Goal: Task Accomplishment & Management: Use online tool/utility

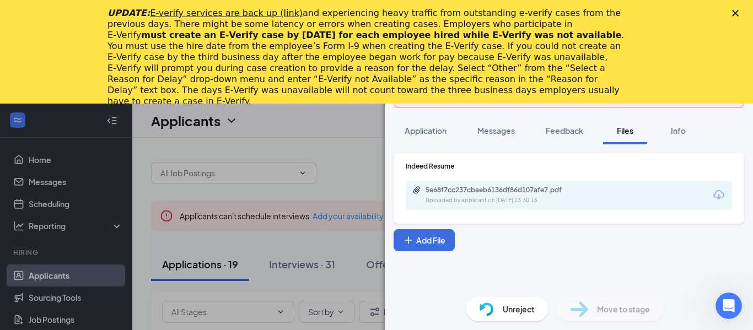
click at [737, 10] on icon "Close" at bounding box center [735, 13] width 7 height 7
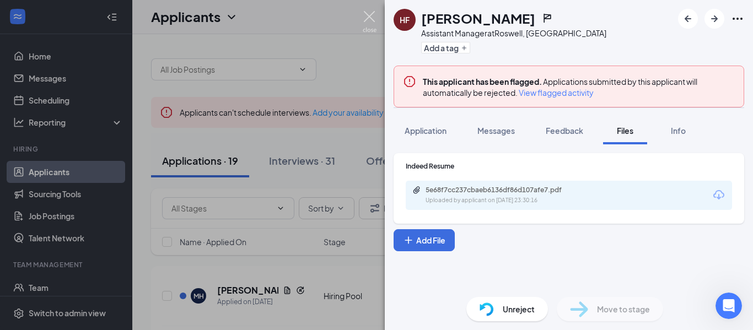
click at [372, 17] on img at bounding box center [370, 22] width 14 height 22
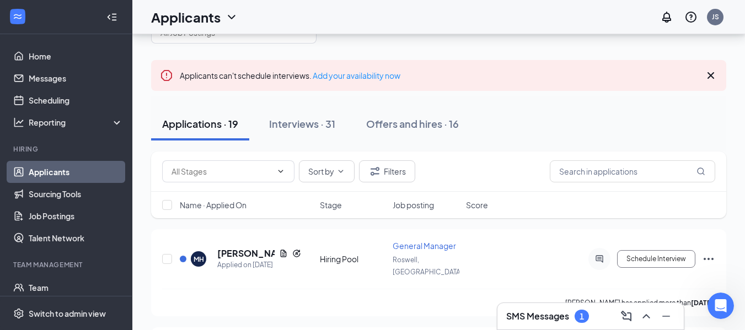
scroll to position [39, 0]
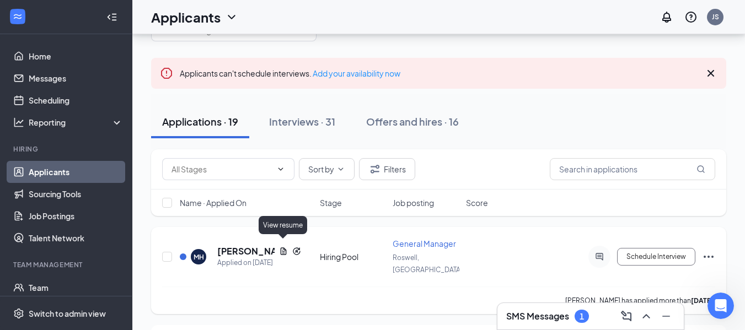
click at [282, 248] on icon "Document" at bounding box center [283, 251] width 6 height 7
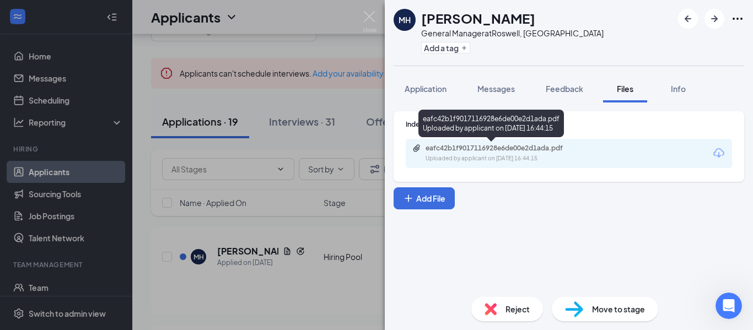
click at [507, 157] on div "Uploaded by applicant on [DATE] 16:44:15" at bounding box center [508, 158] width 165 height 9
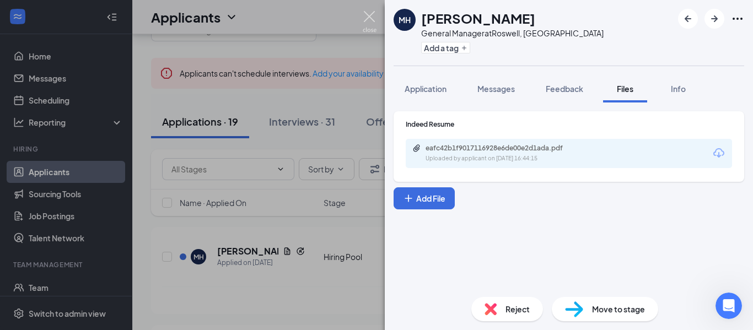
click at [374, 22] on img at bounding box center [370, 22] width 14 height 22
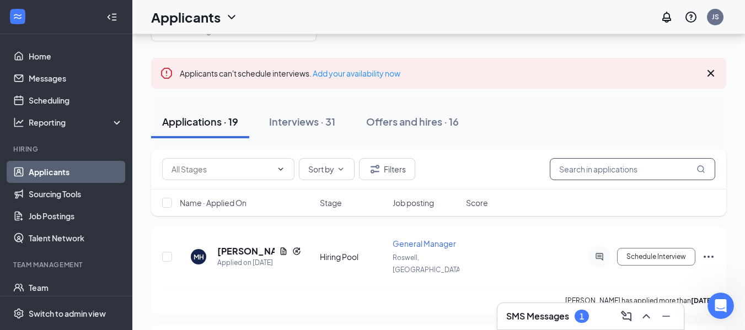
click at [618, 162] on input "text" at bounding box center [632, 169] width 165 height 22
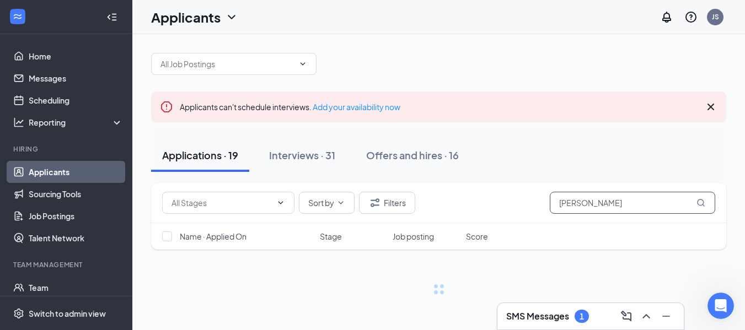
scroll to position [39, 0]
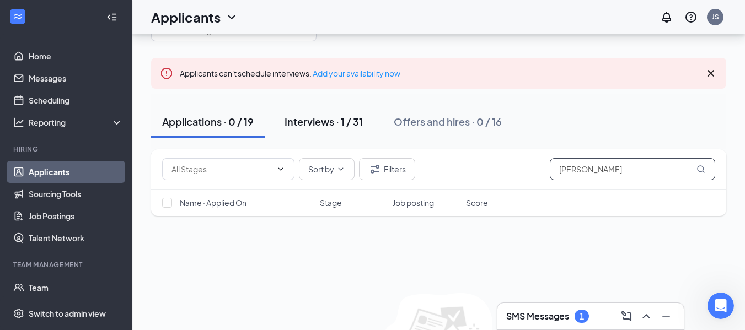
type input "[PERSON_NAME]"
click at [356, 121] on div "Interviews · 1 / 31" at bounding box center [323, 122] width 78 height 14
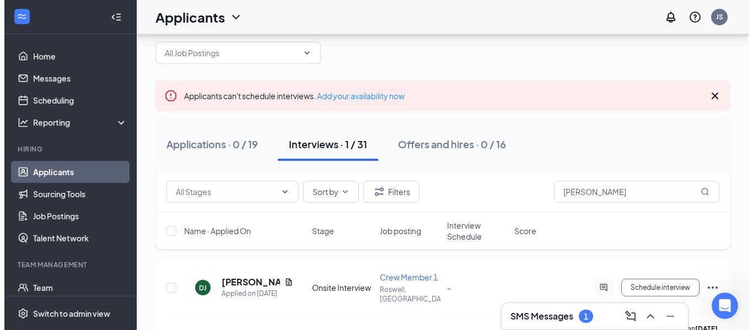
scroll to position [33, 0]
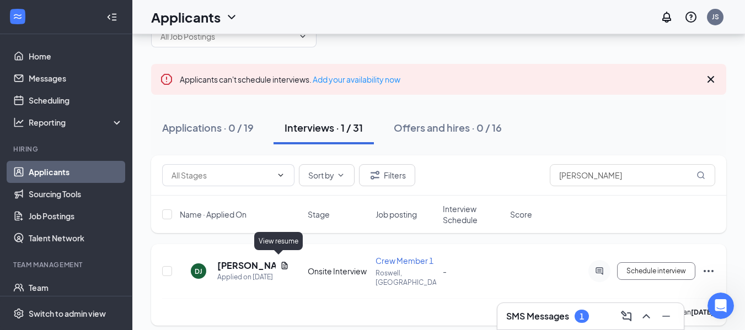
click at [280, 261] on icon "Document" at bounding box center [284, 265] width 9 height 9
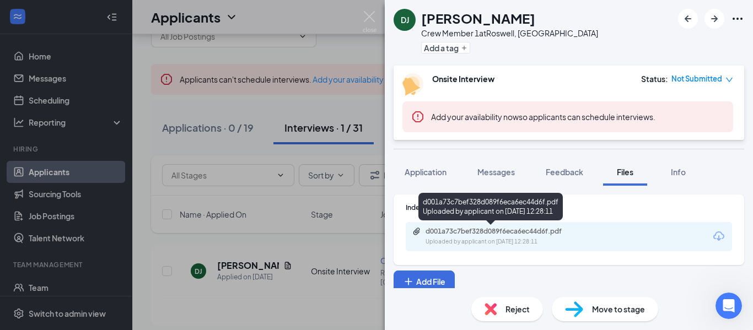
click at [468, 233] on div "d001a73c7bef328d089f6eca6ec44d6f.pdf" at bounding box center [503, 231] width 154 height 9
